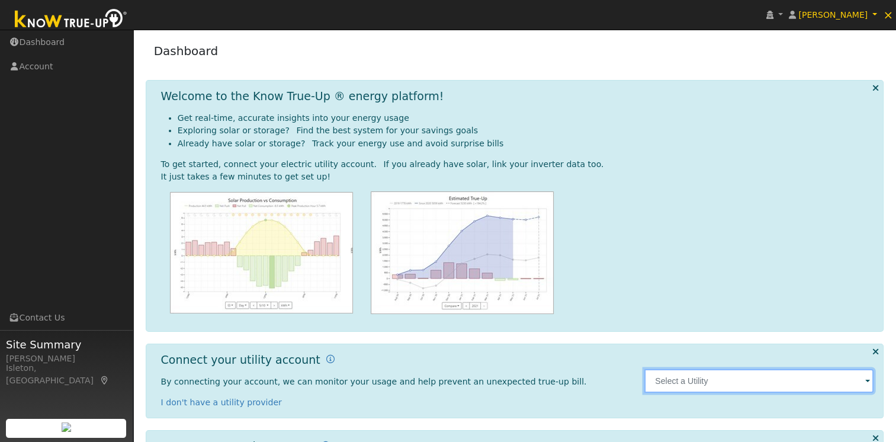
click at [651, 382] on input "text" at bounding box center [758, 381] width 229 height 24
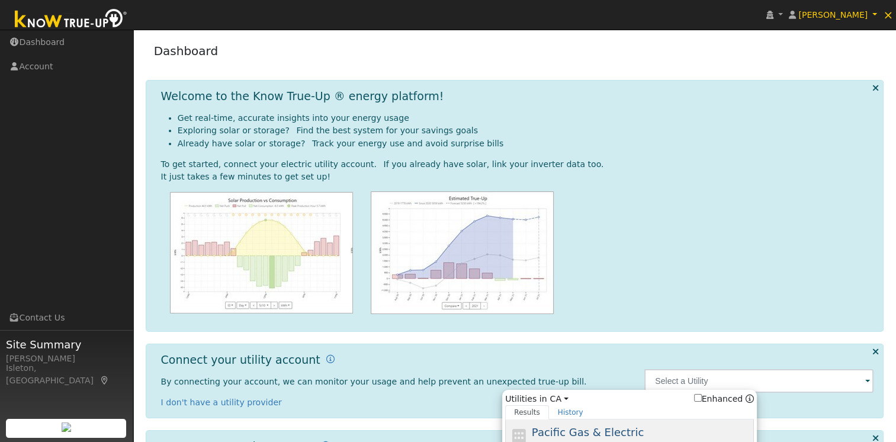
click at [601, 427] on span "Pacific Gas & Electric" at bounding box center [588, 432] width 112 height 12
type input "PG&E"
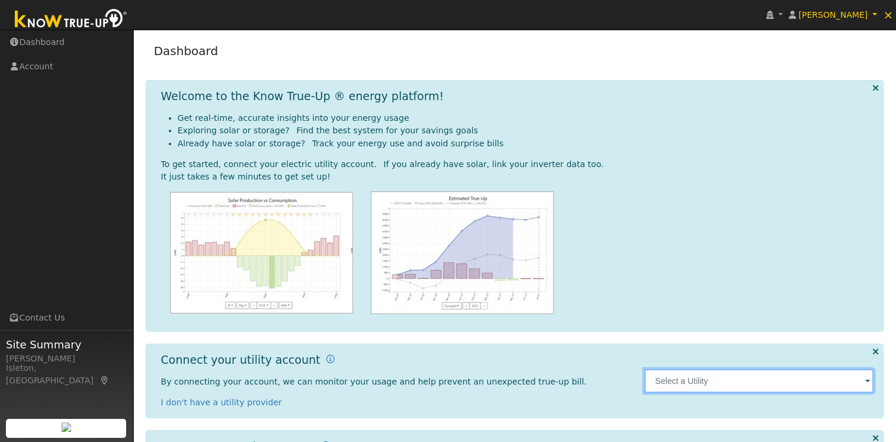
click at [699, 379] on input "text" at bounding box center [758, 381] width 229 height 24
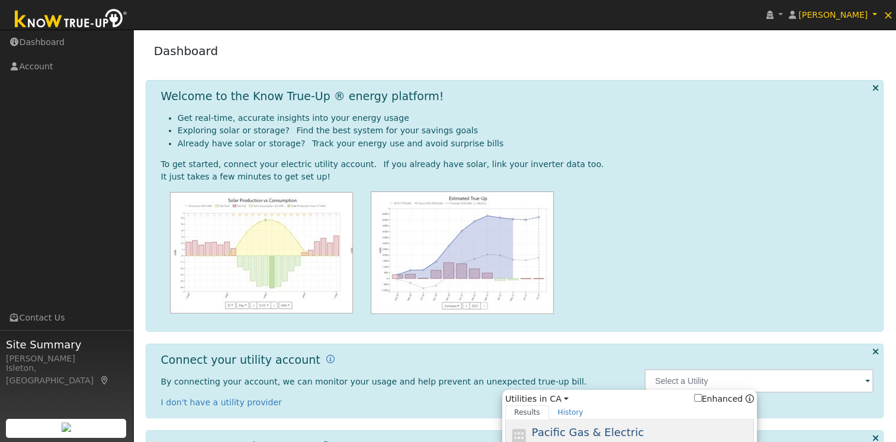
click at [604, 429] on span "Pacific Gas & Electric" at bounding box center [588, 432] width 112 height 12
type input "PG&E"
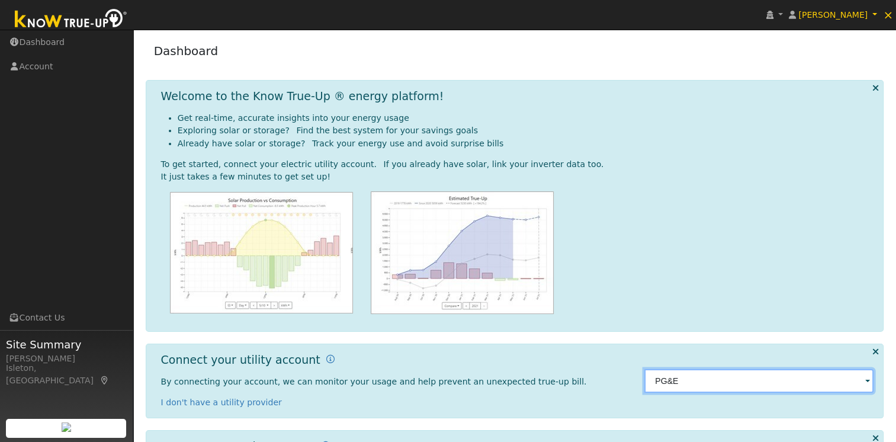
click at [694, 382] on input "PG&E" at bounding box center [758, 381] width 229 height 24
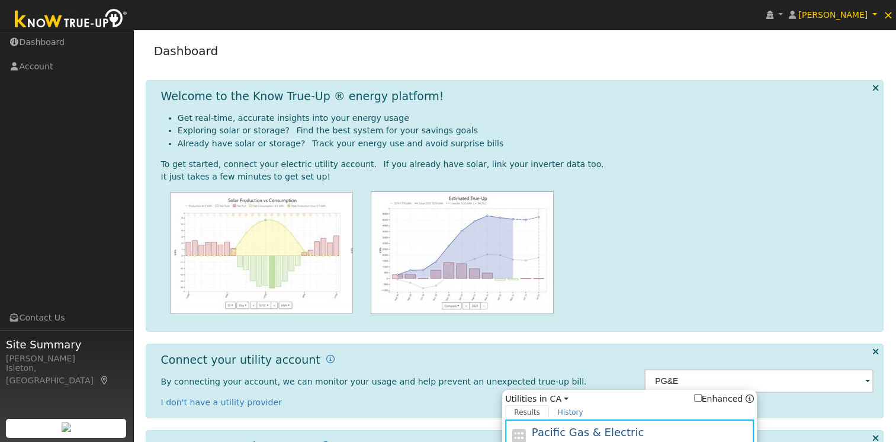
click at [580, 426] on span "Pacific Gas & Electric" at bounding box center [588, 432] width 112 height 12
